Goal: Find contact information: Find contact information

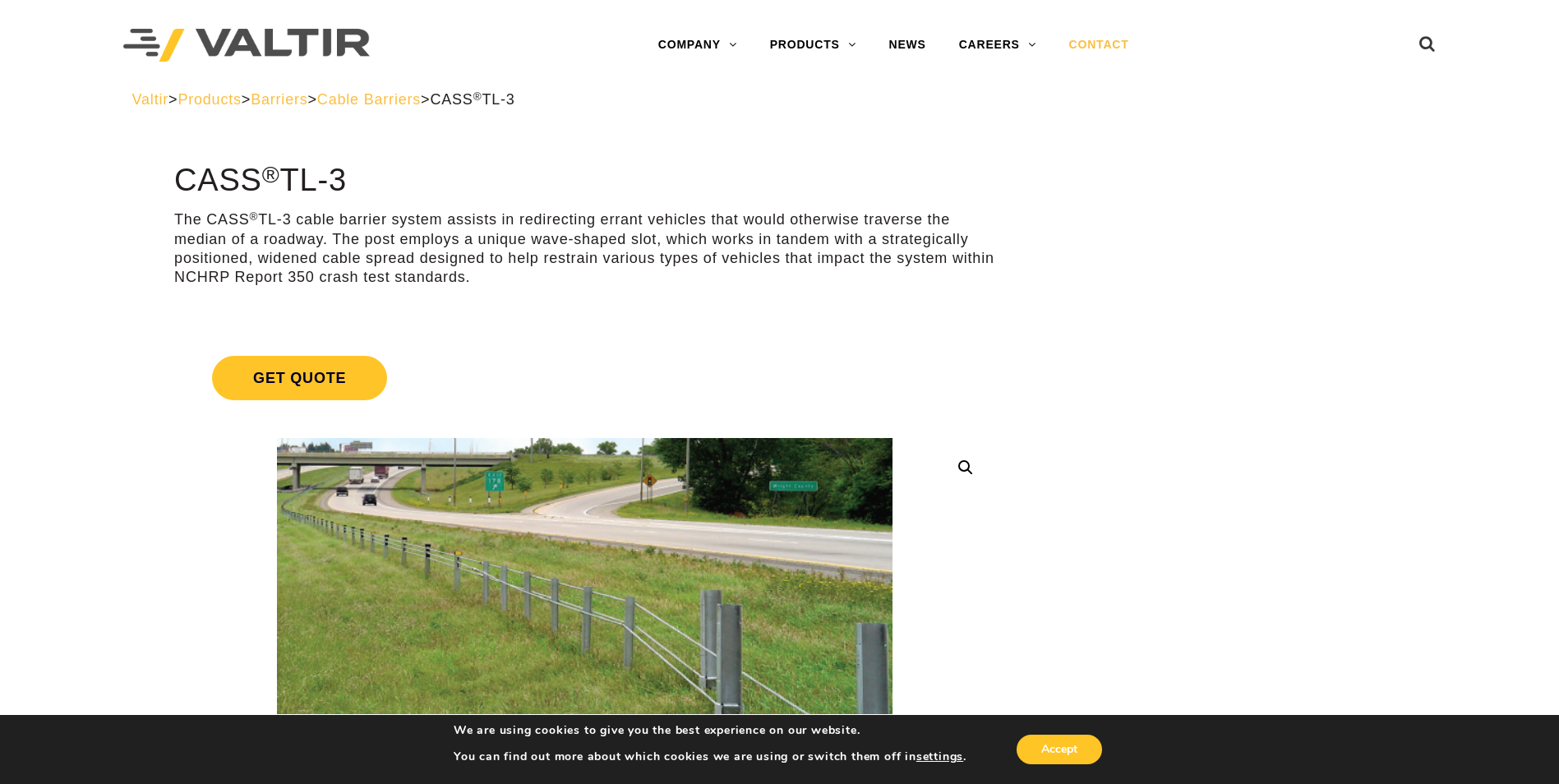
click at [1076, 40] on link "CONTACT" at bounding box center [1099, 45] width 93 height 33
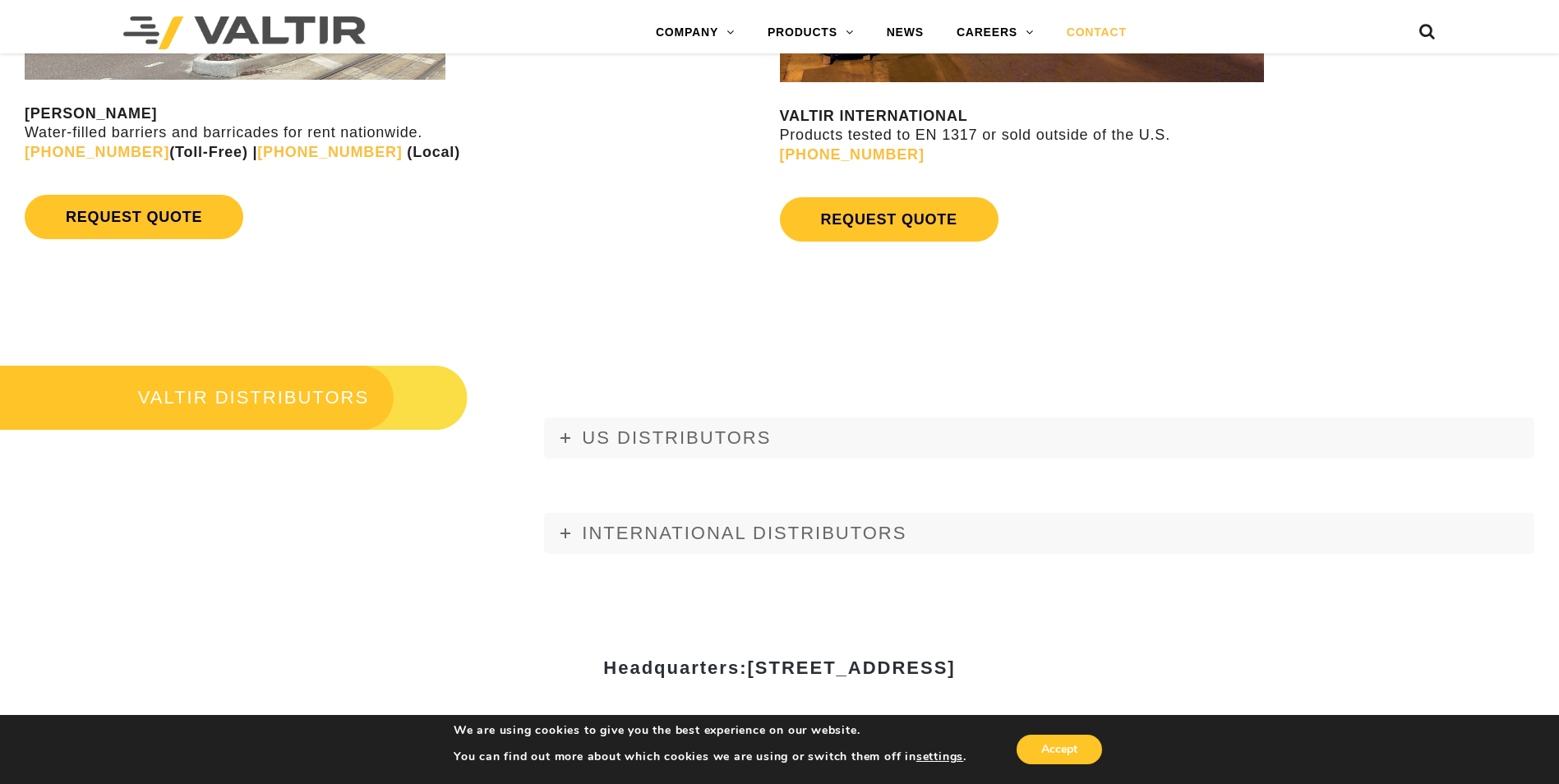
scroll to position [1870, 0]
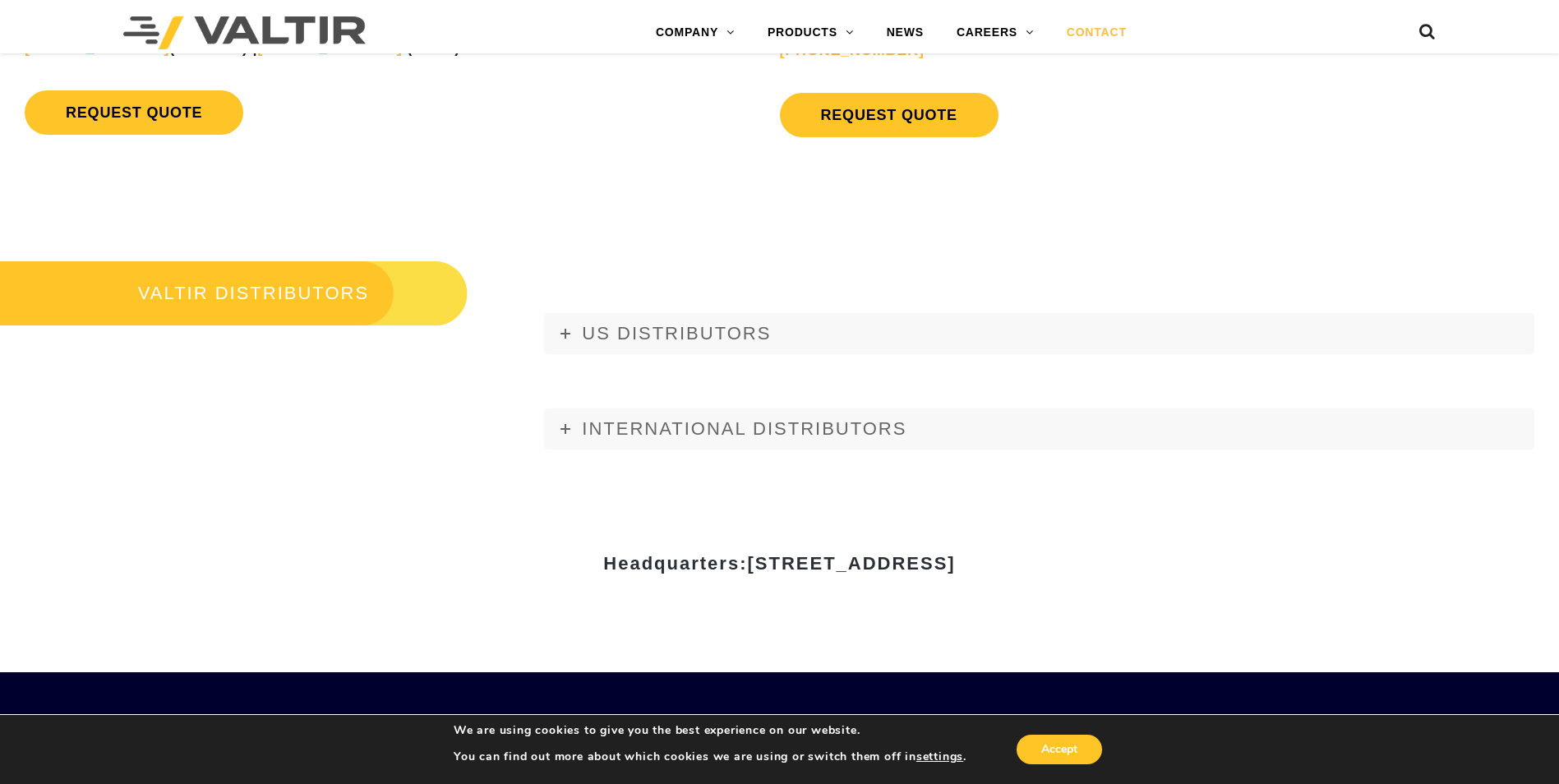
click at [310, 305] on h3 "VALTIR DISTRIBUTORS" at bounding box center [234, 293] width 468 height 69
click at [611, 332] on span "US DISTRIBUTORS" at bounding box center [676, 333] width 189 height 20
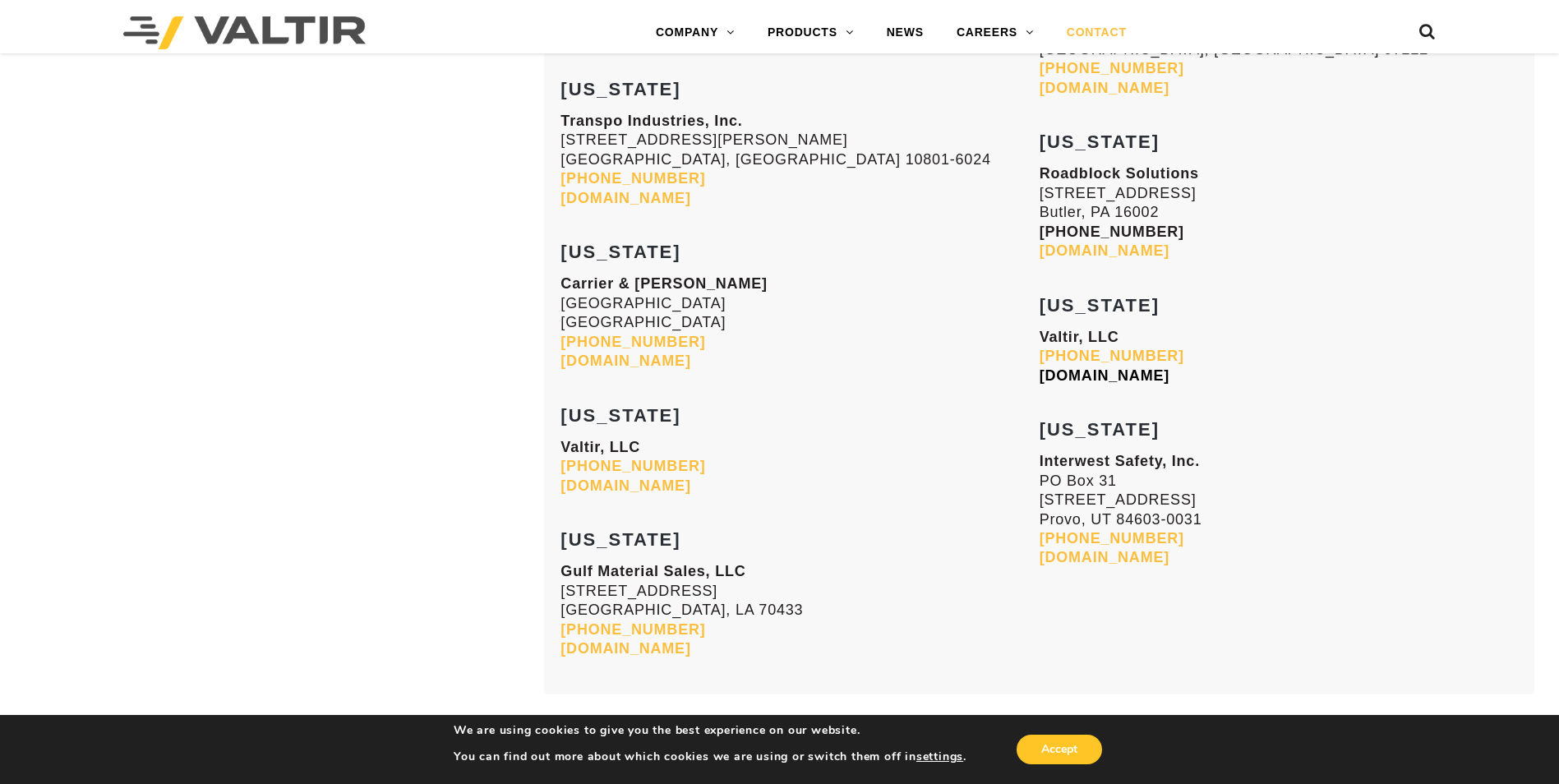
scroll to position [6493, 0]
